Goal: Information Seeking & Learning: Learn about a topic

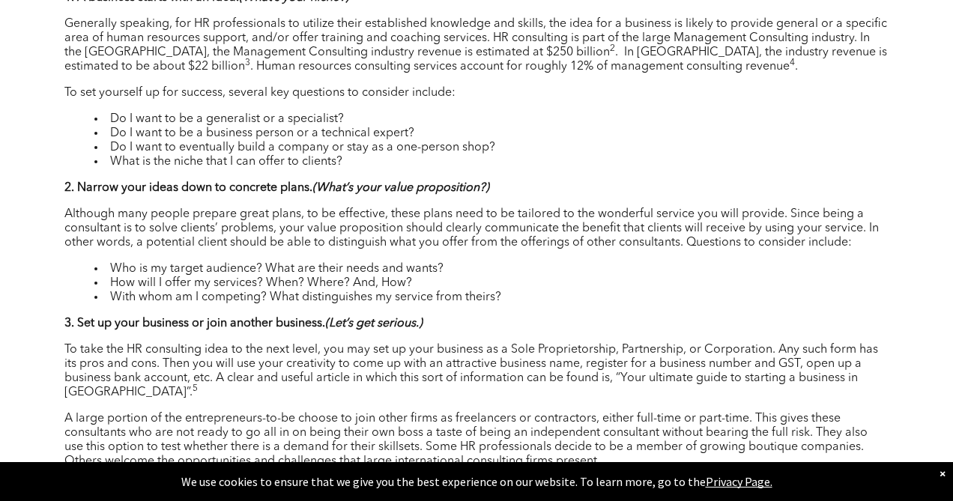
scroll to position [1401, 0]
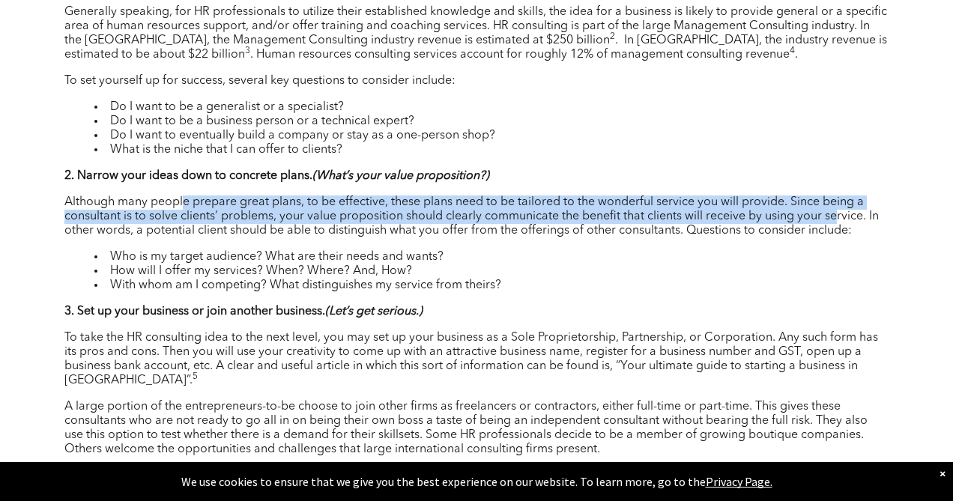
drag, startPoint x: 184, startPoint y: 197, endPoint x: 835, endPoint y: 210, distance: 651.9
click at [835, 210] on p "Although many people prepare great plans, to be effective, these plans need to …" at bounding box center [476, 217] width 824 height 43
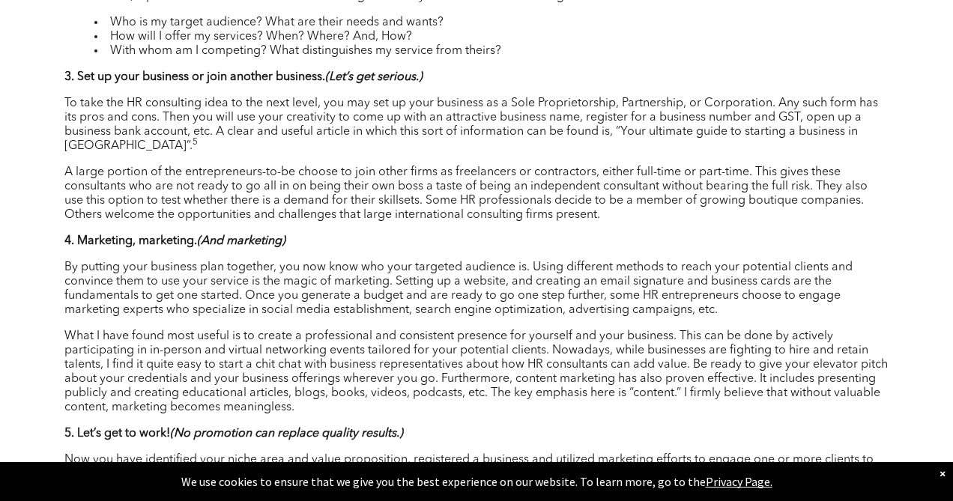
scroll to position [1638, 0]
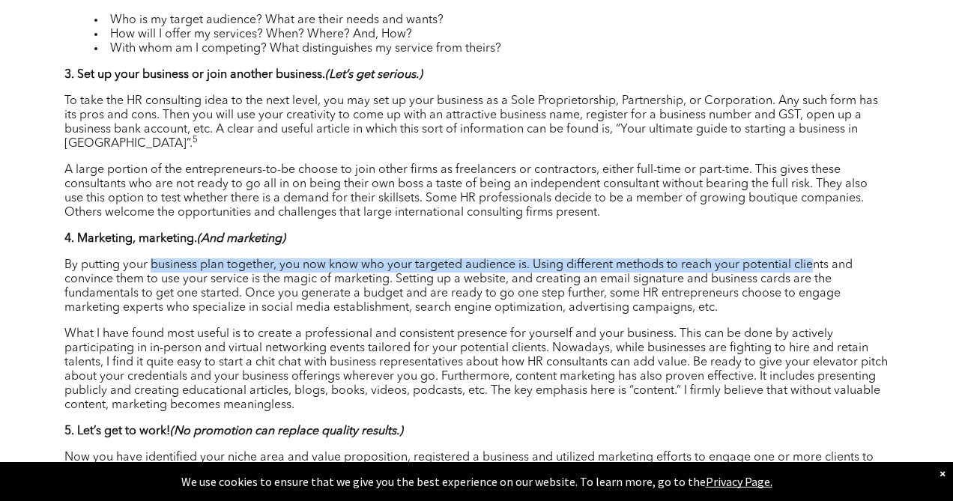
drag, startPoint x: 150, startPoint y: 262, endPoint x: 817, endPoint y: 262, distance: 667.5
click at [817, 262] on p "By putting your business plan together, you now know who your targeted audience…" at bounding box center [476, 286] width 824 height 57
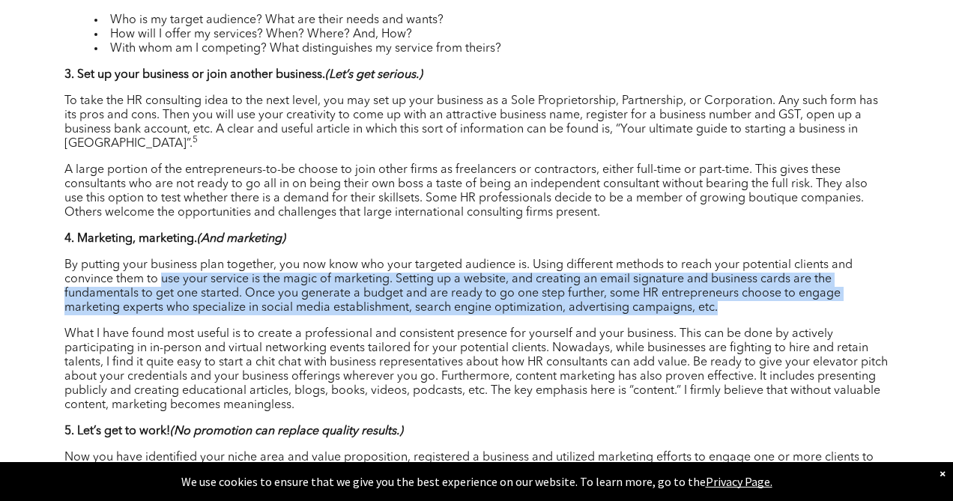
drag, startPoint x: 163, startPoint y: 281, endPoint x: 861, endPoint y: 310, distance: 698.1
click at [861, 310] on p "By putting your business plan together, you now know who your targeted audience…" at bounding box center [476, 286] width 824 height 57
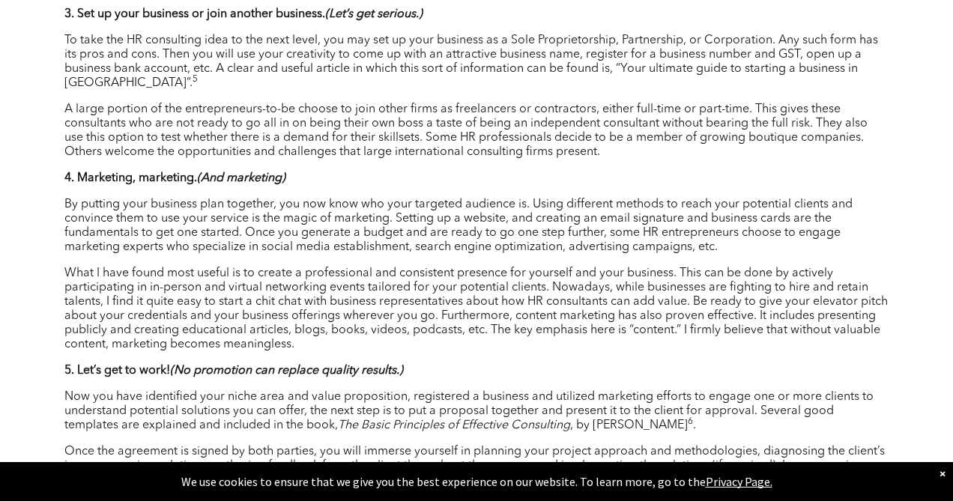
scroll to position [1704, 0]
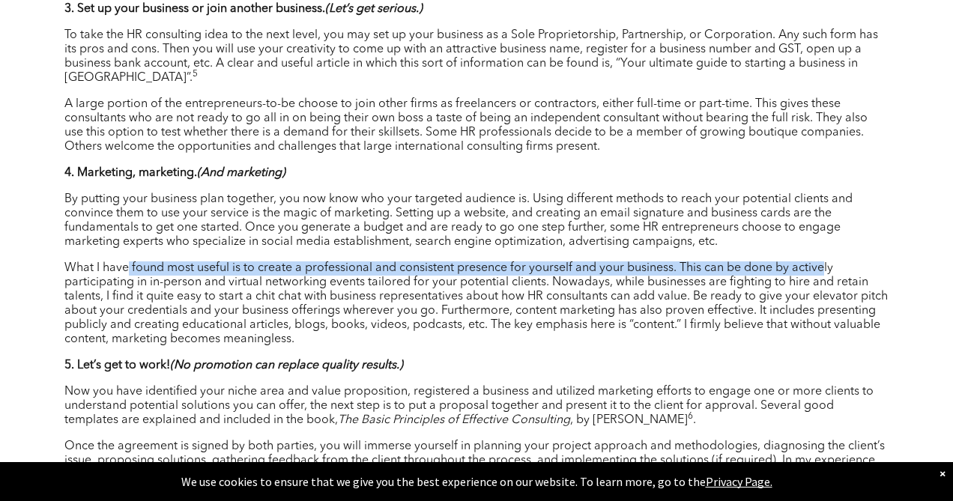
drag, startPoint x: 126, startPoint y: 273, endPoint x: 824, endPoint y: 270, distance: 698.2
click at [824, 270] on p "What I have found most useful is to create a professional and consistent presen…" at bounding box center [476, 303] width 824 height 85
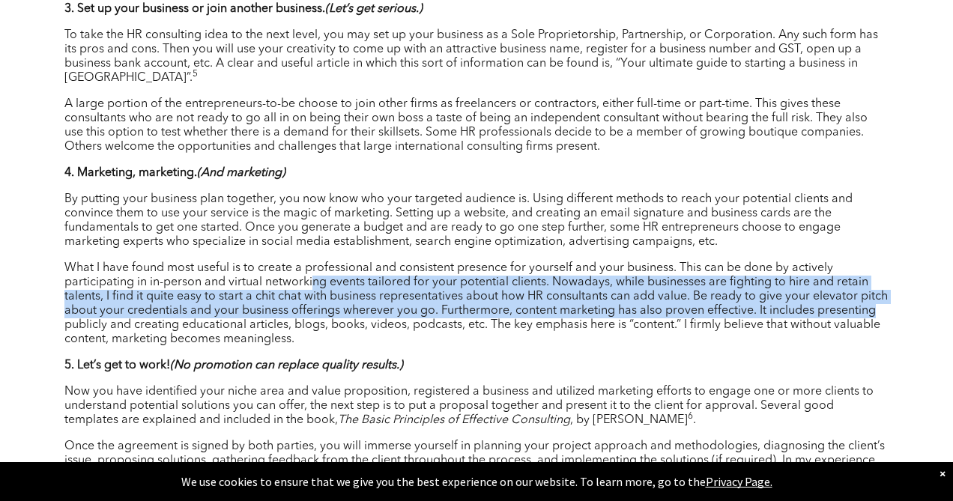
drag, startPoint x: 313, startPoint y: 285, endPoint x: 913, endPoint y: 307, distance: 599.8
click at [913, 307] on div "[DATE] 215 Test LinkedIn Twitter Author: [PERSON_NAME], MBA, CPHR, SHRM-SCP Ent…" at bounding box center [476, 93] width 899 height 2376
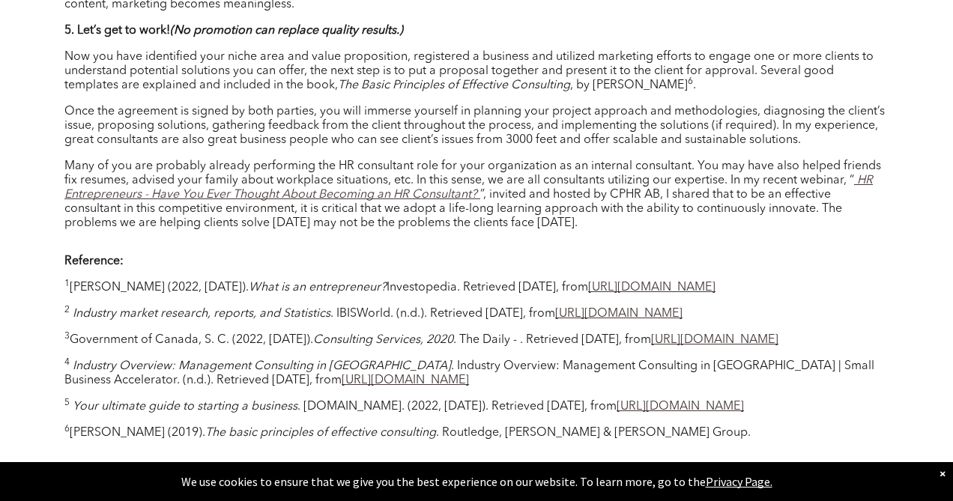
scroll to position [2041, 0]
